Goal: Check status

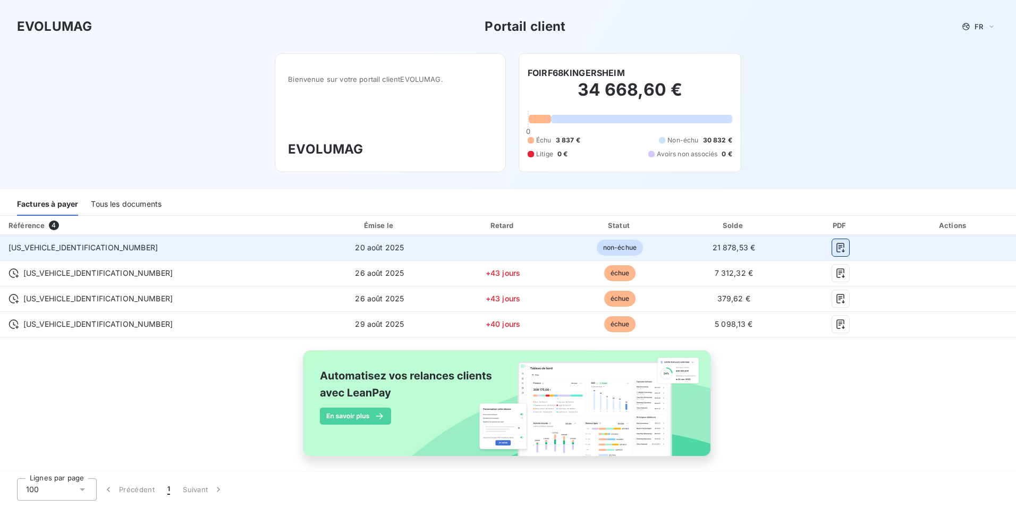
click at [836, 244] on icon "button" at bounding box center [840, 248] width 8 height 10
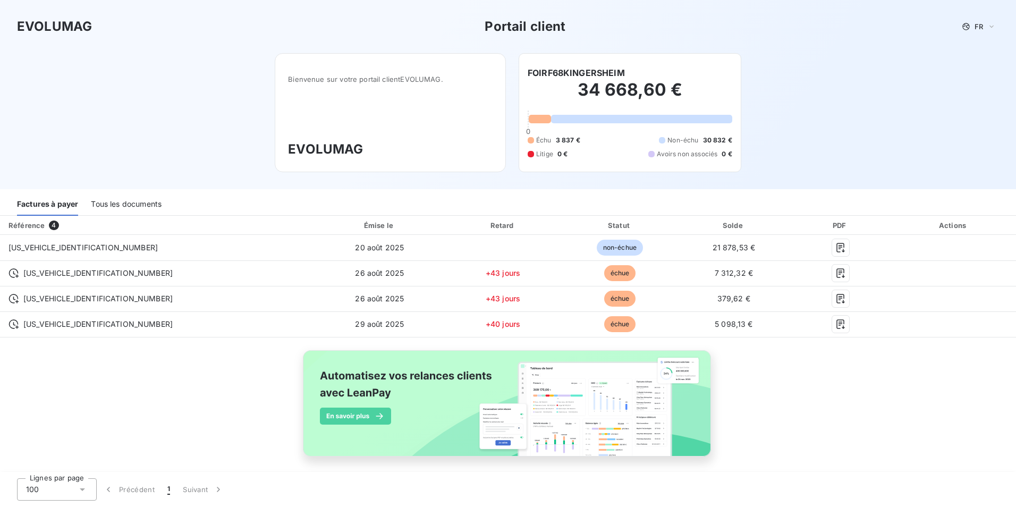
click at [715, 201] on div "Factures à payer Tous les documents" at bounding box center [508, 204] width 1016 height 22
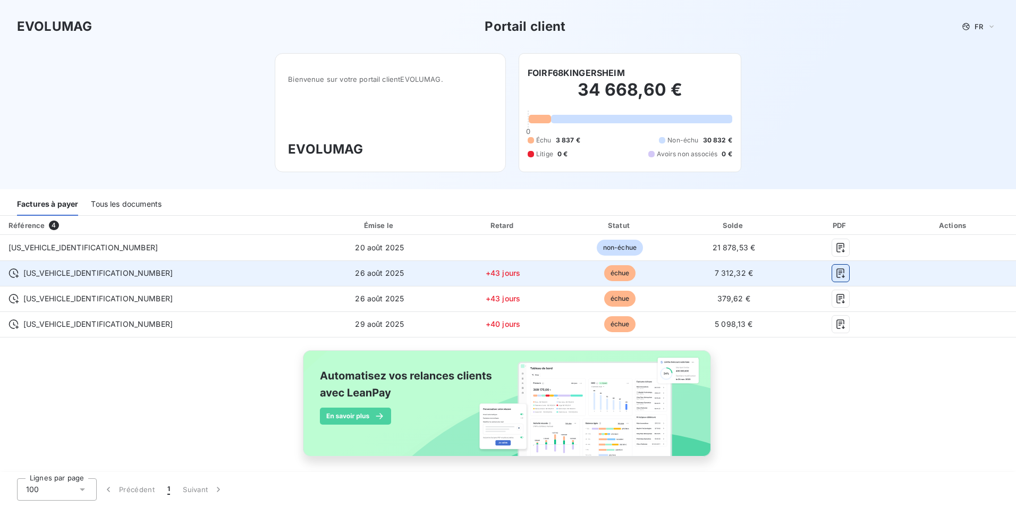
click at [836, 274] on icon "button" at bounding box center [840, 273] width 8 height 10
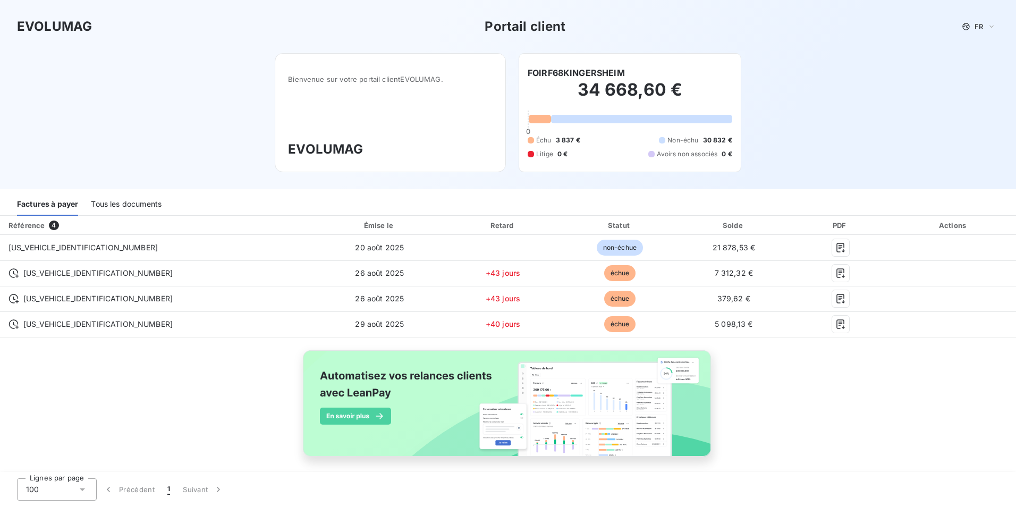
click at [818, 407] on div "Référence 4 Émise le Retard Statut Solde PDF Actions [US_VEHICLE_IDENTIFICATION…" at bounding box center [508, 348] width 1016 height 265
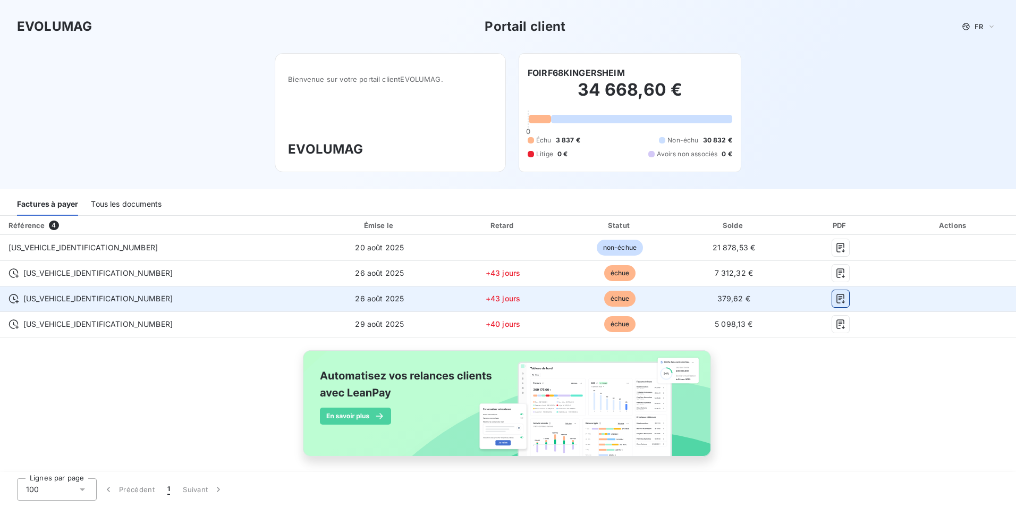
click at [835, 298] on icon "button" at bounding box center [840, 298] width 11 height 11
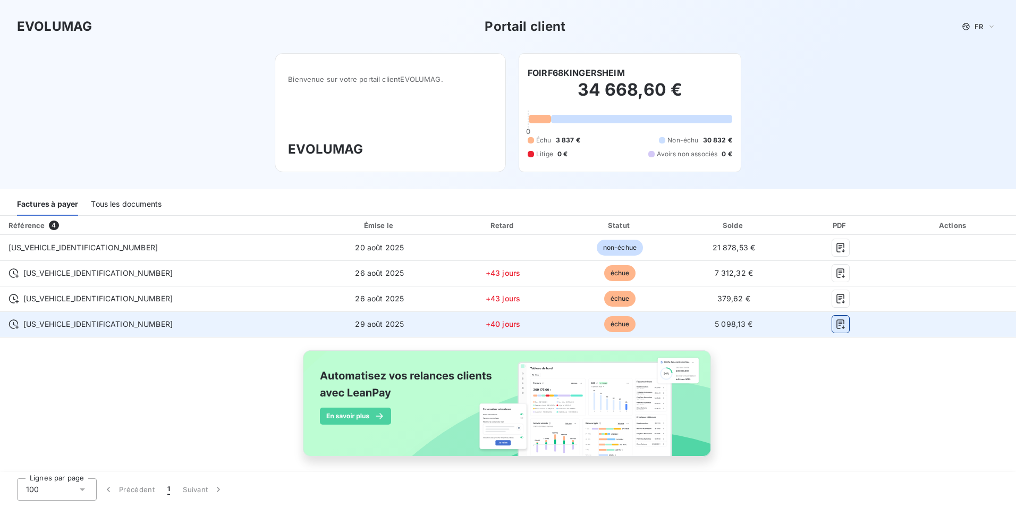
click at [835, 329] on icon "button" at bounding box center [840, 324] width 11 height 11
